Goal: Task Accomplishment & Management: Use online tool/utility

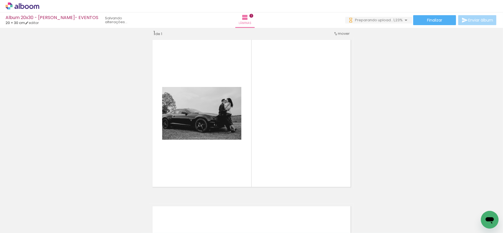
click at [46, 207] on div at bounding box center [55, 214] width 27 height 18
click at [45, 202] on iron-icon at bounding box center [43, 203] width 6 height 6
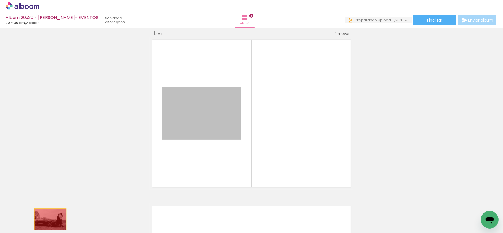
drag, startPoint x: 211, startPoint y: 119, endPoint x: 47, endPoint y: 220, distance: 192.1
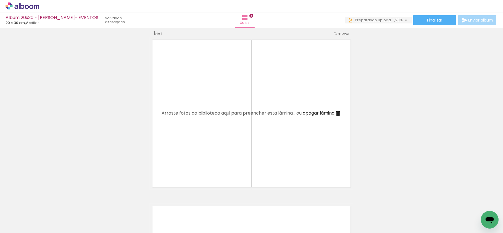
click at [44, 207] on paper-icon-button at bounding box center [43, 203] width 7 height 7
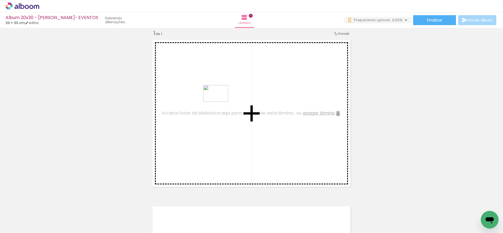
drag, startPoint x: 58, startPoint y: 219, endPoint x: 220, endPoint y: 101, distance: 200.4
click at [220, 101] on quentale-workspace at bounding box center [251, 116] width 503 height 233
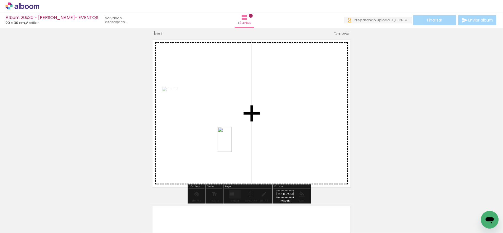
drag, startPoint x: 85, startPoint y: 217, endPoint x: 244, endPoint y: 138, distance: 177.4
click at [244, 138] on quentale-workspace at bounding box center [251, 116] width 503 height 233
drag, startPoint x: 119, startPoint y: 219, endPoint x: 224, endPoint y: 145, distance: 129.1
click at [224, 145] on quentale-workspace at bounding box center [251, 116] width 503 height 233
drag, startPoint x: 145, startPoint y: 220, endPoint x: 226, endPoint y: 164, distance: 98.9
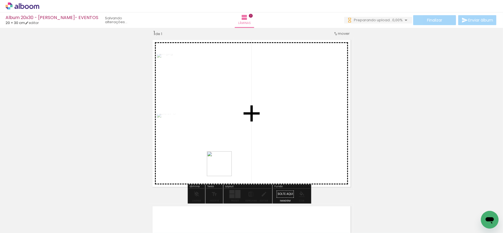
click at [226, 165] on quentale-workspace at bounding box center [251, 116] width 503 height 233
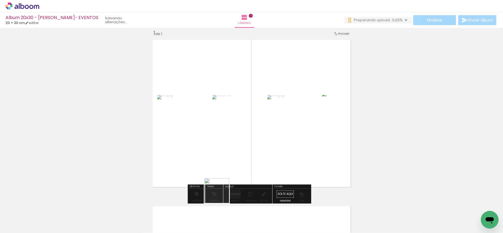
drag, startPoint x: 195, startPoint y: 219, endPoint x: 247, endPoint y: 168, distance: 73.2
click at [247, 168] on quentale-workspace at bounding box center [251, 116] width 503 height 233
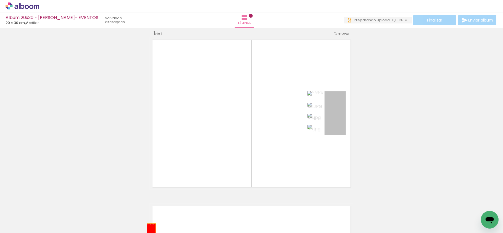
drag, startPoint x: 333, startPoint y: 118, endPoint x: 145, endPoint y: 231, distance: 219.5
click at [148, 232] on quentale-workspace at bounding box center [251, 116] width 503 height 233
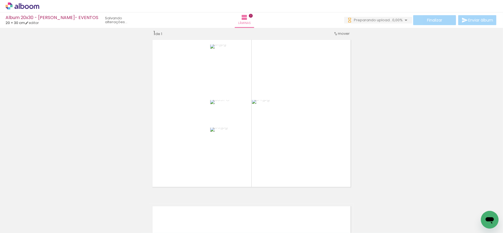
click at [107, 180] on div "Inserir lâmina 1 de 1" at bounding box center [251, 189] width 503 height 333
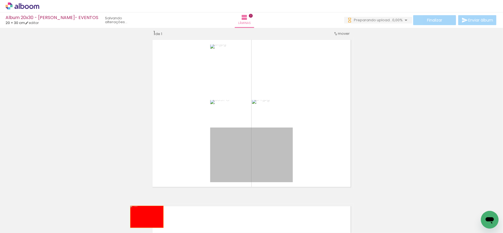
drag, startPoint x: 230, startPoint y: 154, endPoint x: 142, endPoint y: 220, distance: 110.4
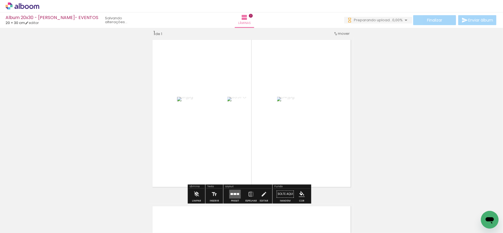
click at [200, 115] on div "Largura Cor" at bounding box center [195, 111] width 10 height 8
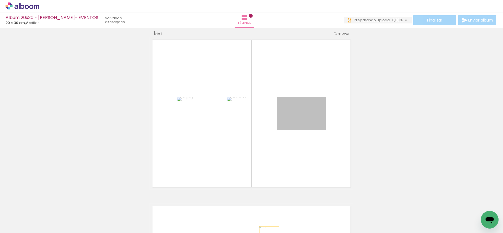
drag, startPoint x: 310, startPoint y: 112, endPoint x: 266, endPoint y: 233, distance: 128.6
click at [266, 233] on html "link( href="../../bower_components/polymer/polymer.html" rel="import" ) picture…" at bounding box center [251, 116] width 503 height 233
drag, startPoint x: 294, startPoint y: 121, endPoint x: 146, endPoint y: 233, distance: 184.9
click at [146, 233] on html "link( href="../../bower_components/polymer/polymer.html" rel="import" ) picture…" at bounding box center [251, 116] width 503 height 233
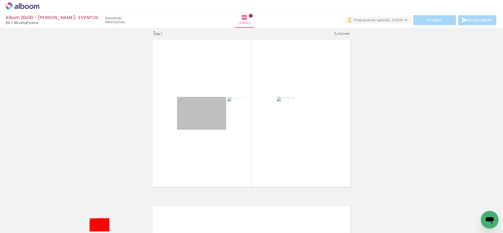
drag, startPoint x: 208, startPoint y: 119, endPoint x: 97, endPoint y: 225, distance: 153.1
click at [97, 225] on quentale-workspace at bounding box center [251, 116] width 503 height 233
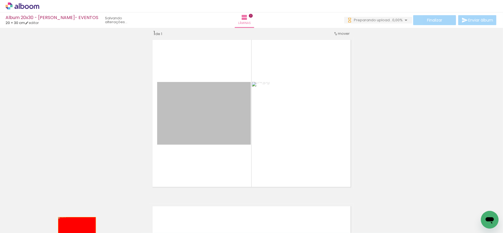
drag, startPoint x: 205, startPoint y: 123, endPoint x: 125, endPoint y: 209, distance: 117.0
click at [75, 230] on quentale-workspace at bounding box center [251, 116] width 503 height 233
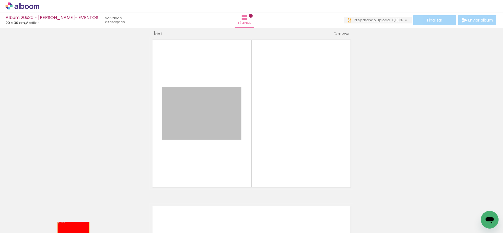
drag, startPoint x: 221, startPoint y: 120, endPoint x: 71, endPoint y: 232, distance: 187.9
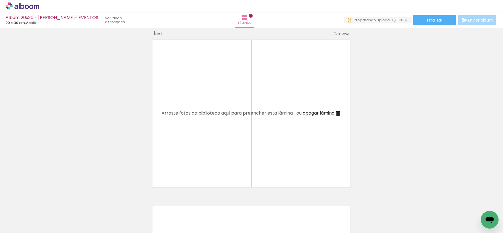
click at [46, 203] on iron-icon at bounding box center [43, 203] width 6 height 6
click at [46, 204] on iron-icon at bounding box center [43, 203] width 6 height 6
click at [68, 206] on iron-image at bounding box center [55, 215] width 26 height 18
click at [46, 203] on iron-icon at bounding box center [43, 203] width 6 height 6
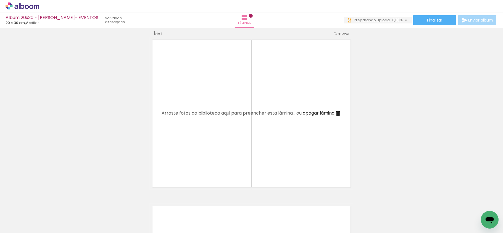
click at [46, 205] on iron-icon at bounding box center [43, 203] width 6 height 6
